Goal: Information Seeking & Learning: Find specific fact

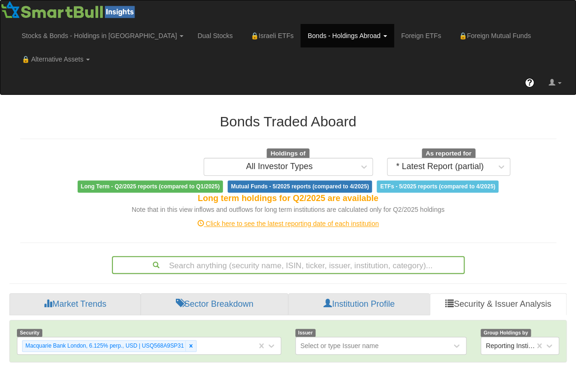
scroll to position [119, 0]
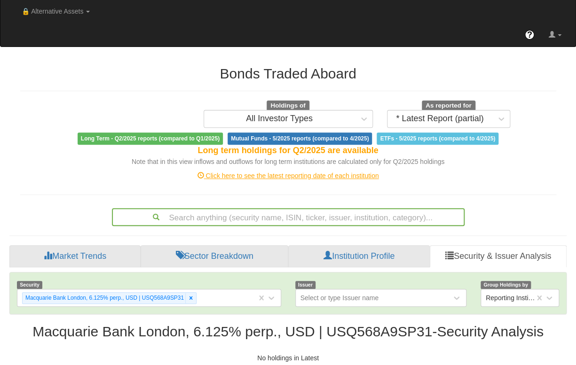
click at [267, 226] on div "Search anything (security name, ISIN, ticker, issuer, institution, category)..." at bounding box center [288, 217] width 353 height 18
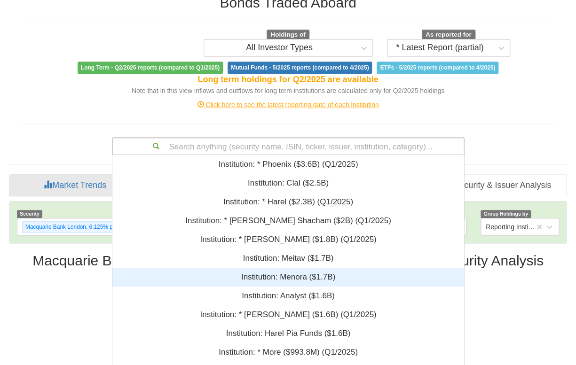
scroll to position [228, 345]
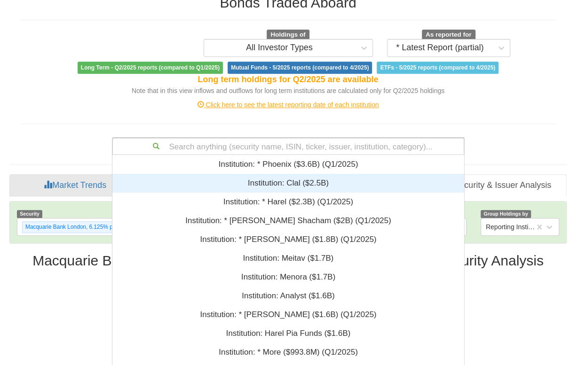
paste input "USP2253TJS98"
type input "USP2253TJS98"
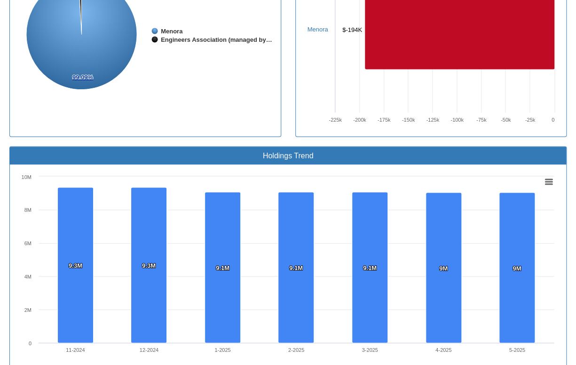
scroll to position [769, 0]
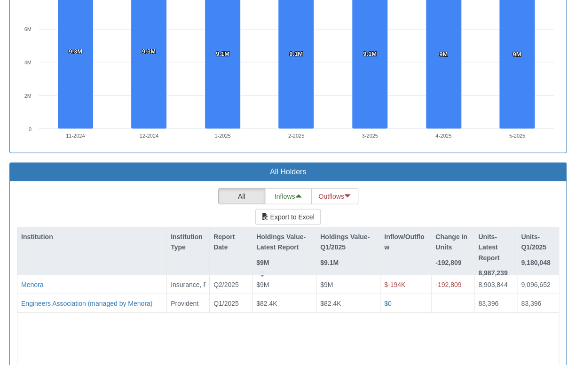
click at [373, 189] on div "All Inflows Outflows Export to Excel Institution Institution Type Report Date H…" at bounding box center [288, 302] width 542 height 227
